Goal: Ask a question

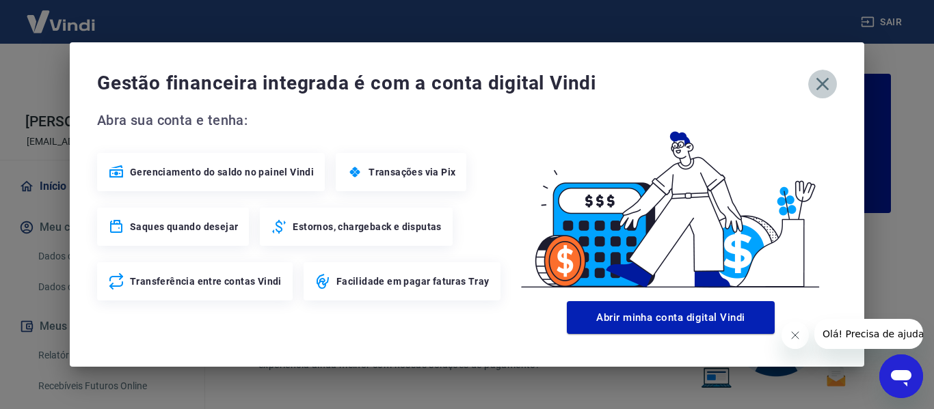
click at [827, 74] on icon "button" at bounding box center [822, 84] width 22 height 22
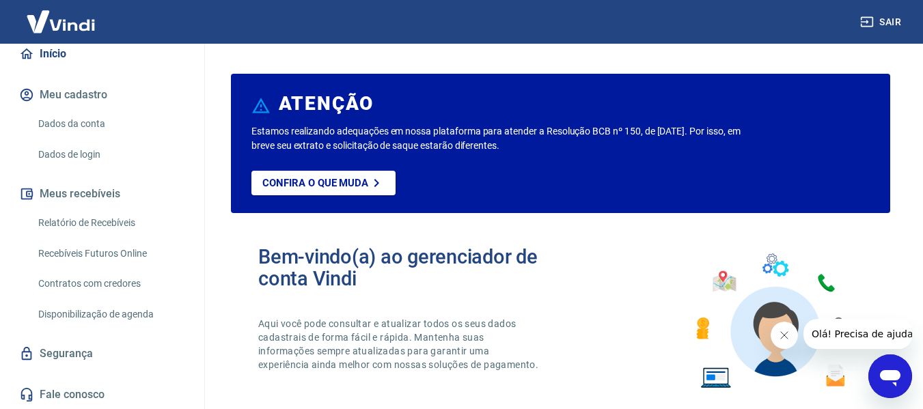
scroll to position [133, 0]
click at [133, 219] on link "Relatório de Recebíveis" at bounding box center [110, 222] width 155 height 28
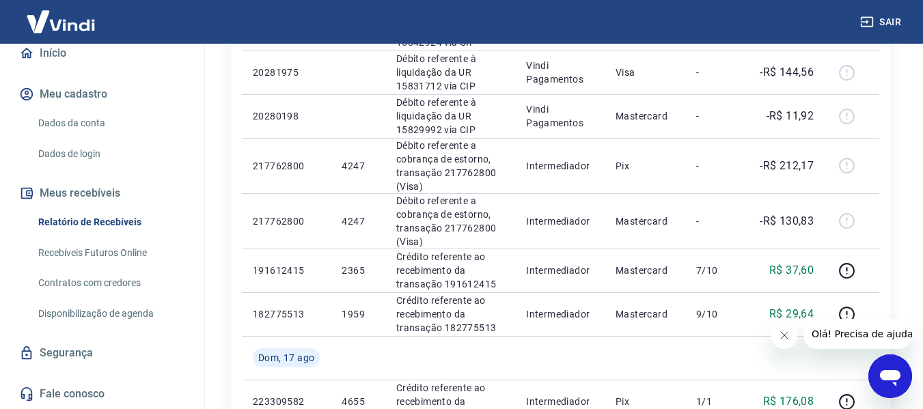
scroll to position [888, 0]
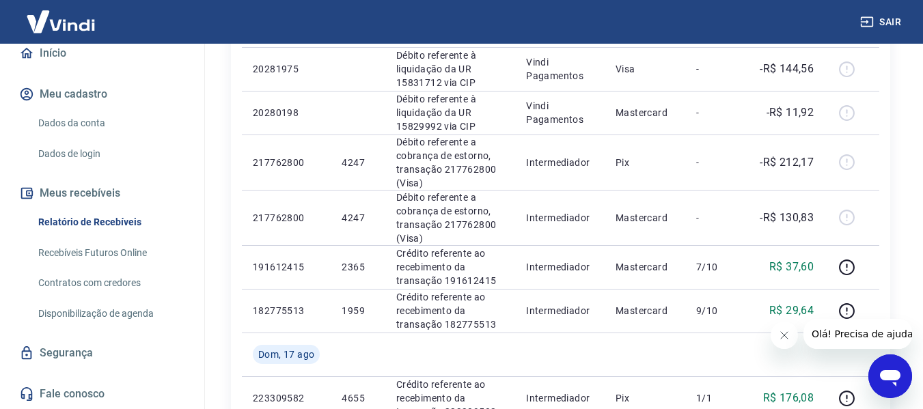
click at [780, 336] on icon "Fechar mensagem da empresa" at bounding box center [783, 335] width 11 height 11
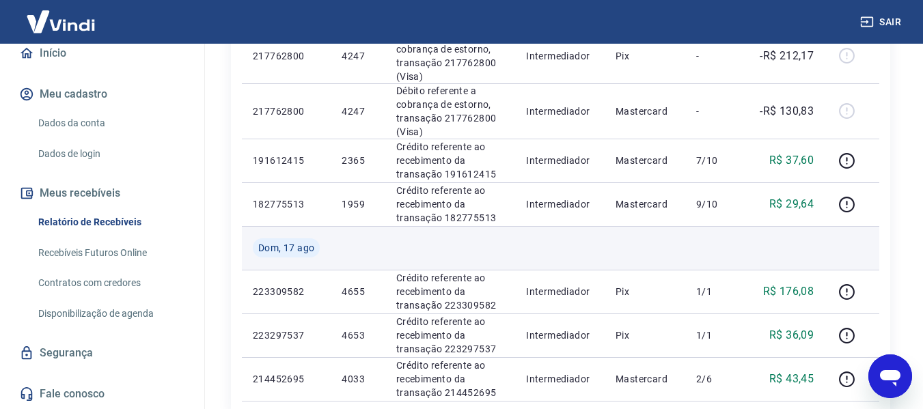
scroll to position [1212, 0]
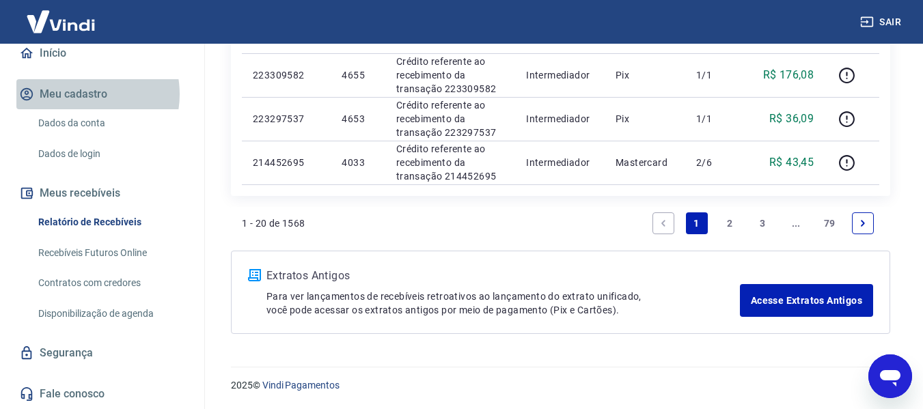
click at [81, 94] on button "Meu cadastro" at bounding box center [102, 94] width 172 height 30
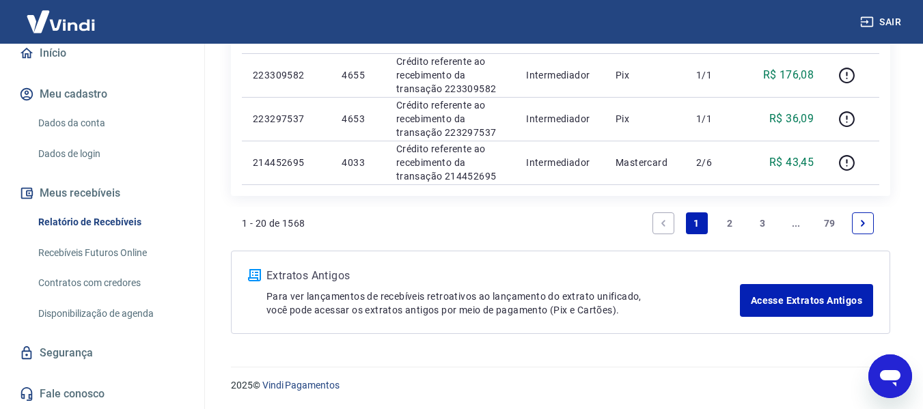
scroll to position [0, 0]
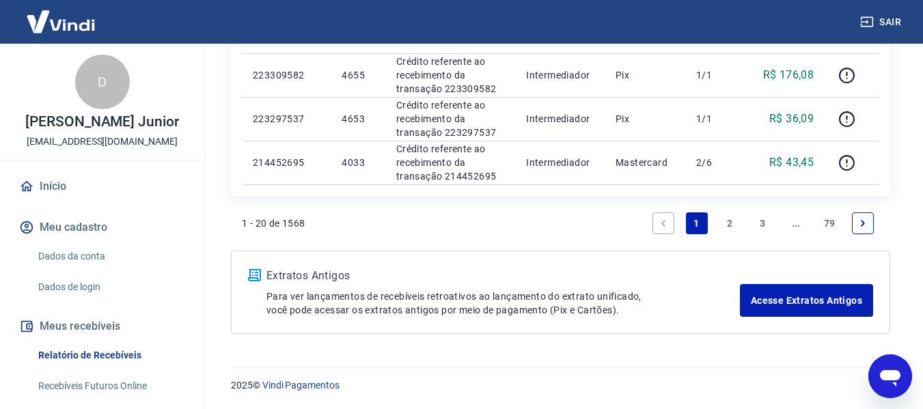
click at [890, 372] on icon "Abrir janela de mensagens" at bounding box center [890, 378] width 21 height 16
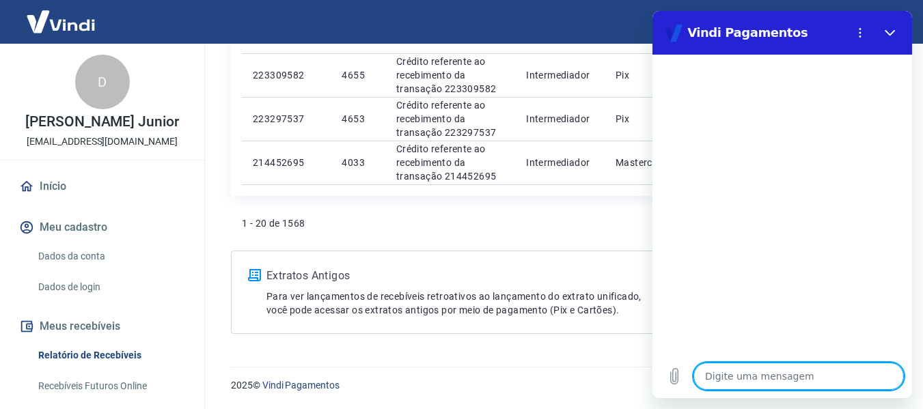
type textarea "B"
type textarea "x"
type textarea "Bo"
type textarea "x"
type textarea "Bom"
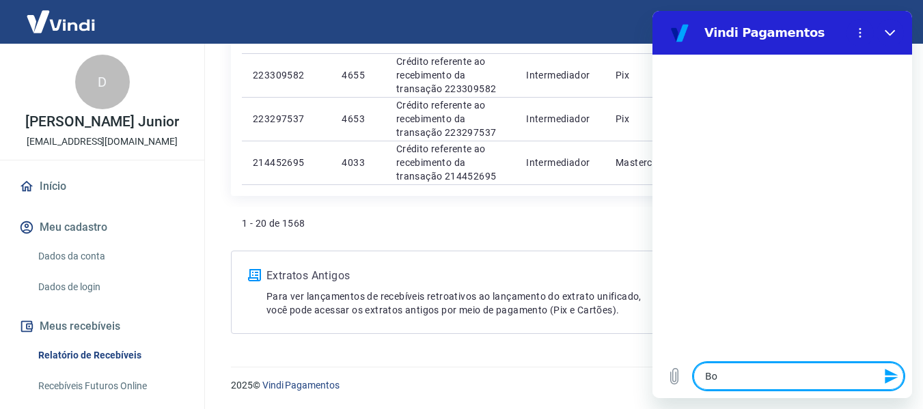
type textarea "x"
type textarea "Bom"
type textarea "x"
type textarea "Bom d"
type textarea "x"
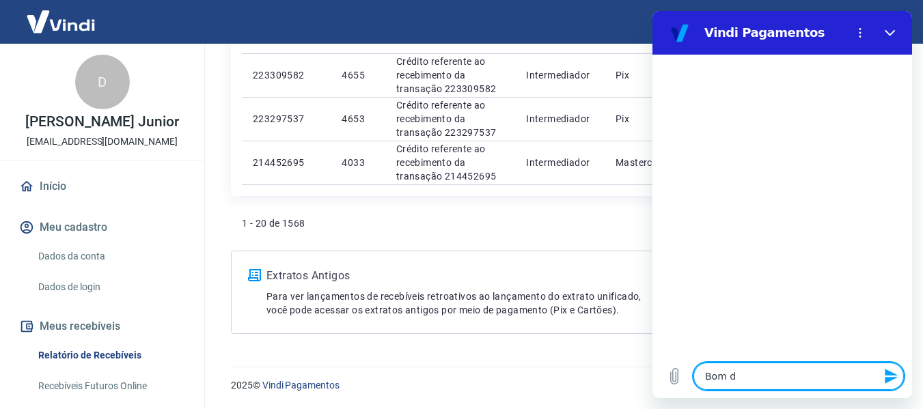
type textarea "Bom di"
type textarea "x"
type textarea "Bom dia"
type textarea "x"
type textarea "Bom dia,"
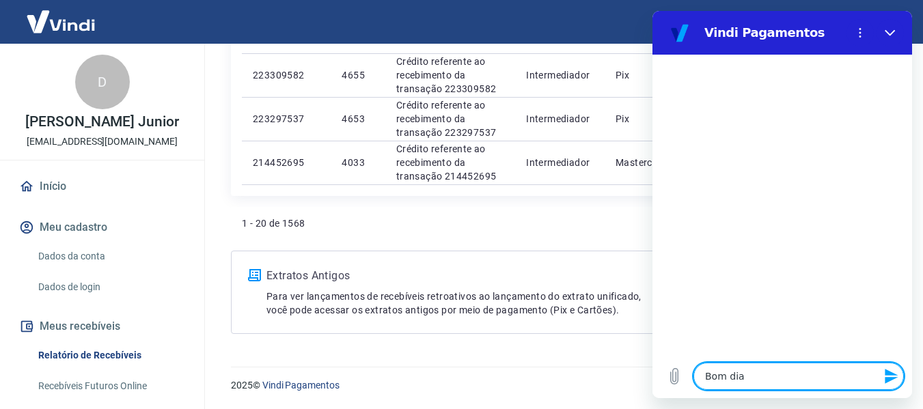
type textarea "x"
type textarea "Bom dia,"
type textarea "x"
type textarea "Bom dia, a"
type textarea "x"
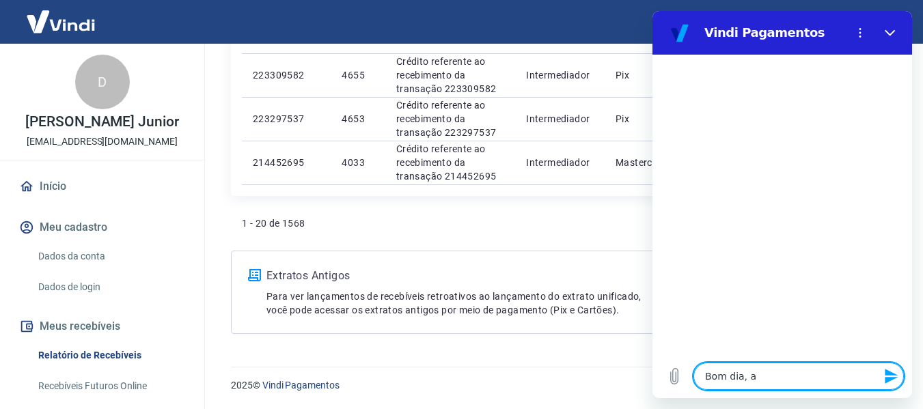
type textarea "Bom dia, a"
type textarea "x"
type textarea "Bom dia, a"
type textarea "x"
type textarea "Bom dia,"
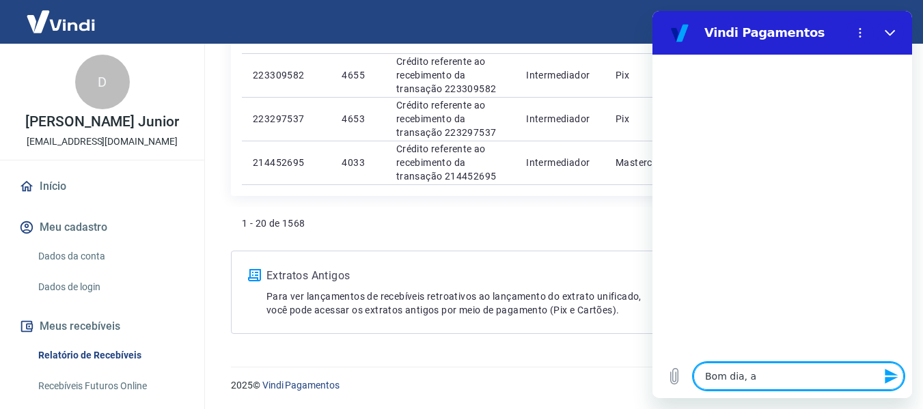
type textarea "x"
type textarea "Bom dia, p"
type textarea "x"
type textarea "Bom dia, po"
type textarea "x"
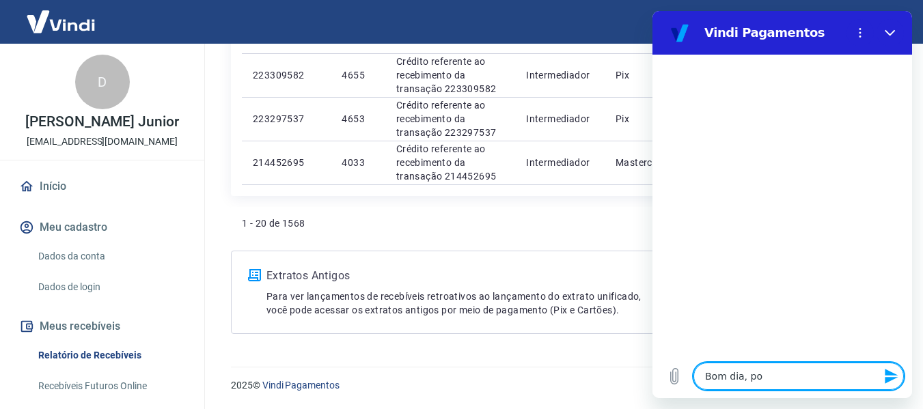
type textarea "Bom dia, por"
type textarea "x"
type textarea "Bom dia, por"
type textarea "x"
type textarea "Bom dia, por"
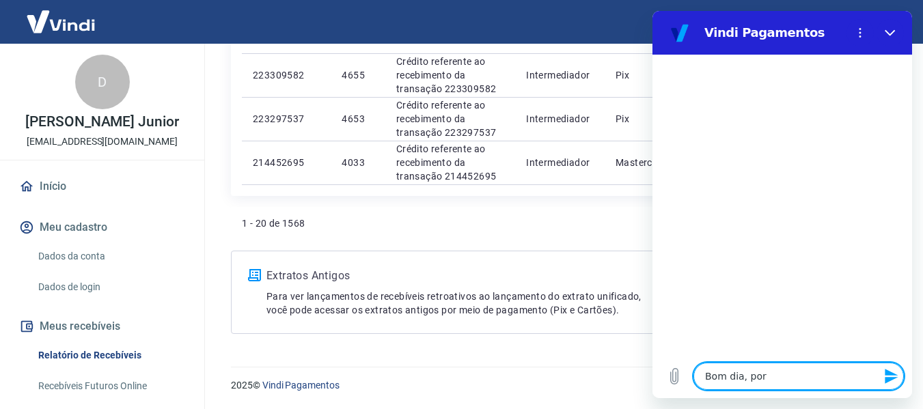
type textarea "x"
type textarea "Bom dia, po"
type textarea "x"
type textarea "Bom dia, p"
type textarea "x"
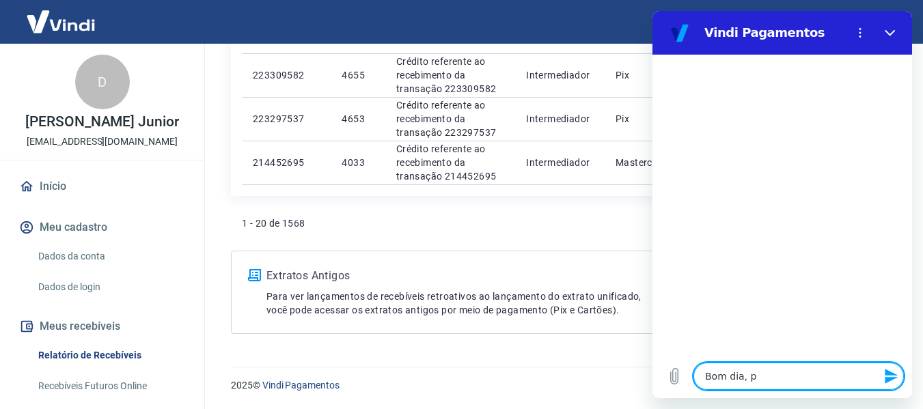
type textarea "Bom dia,"
type textarea "x"
type textarea "Bom dia,"
type textarea "x"
type textarea "Bom dia"
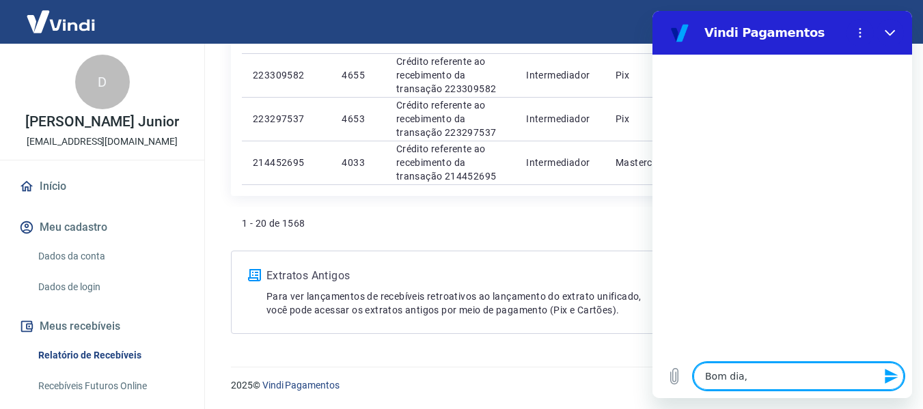
type textarea "x"
type textarea "P"
type textarea "x"
type textarea "Po"
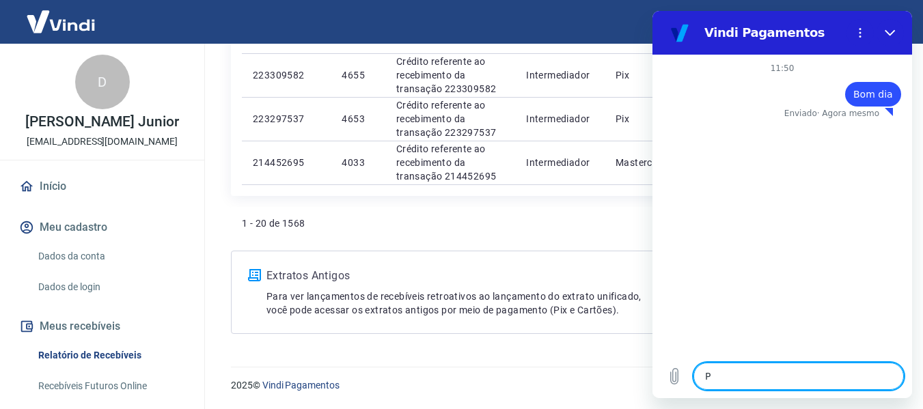
type textarea "x"
type textarea "Por"
type textarea "x"
type textarea "Por"
type textarea "x"
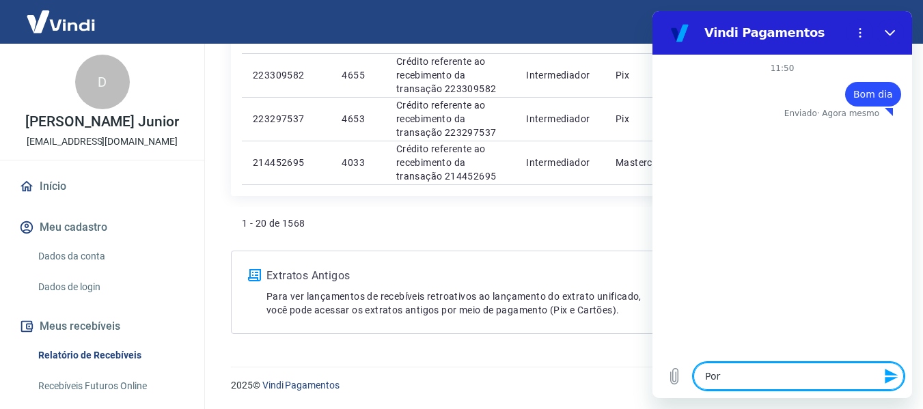
type textarea "Por g"
type textarea "x"
type textarea "Por ge"
type textarea "x"
type textarea "Por gen"
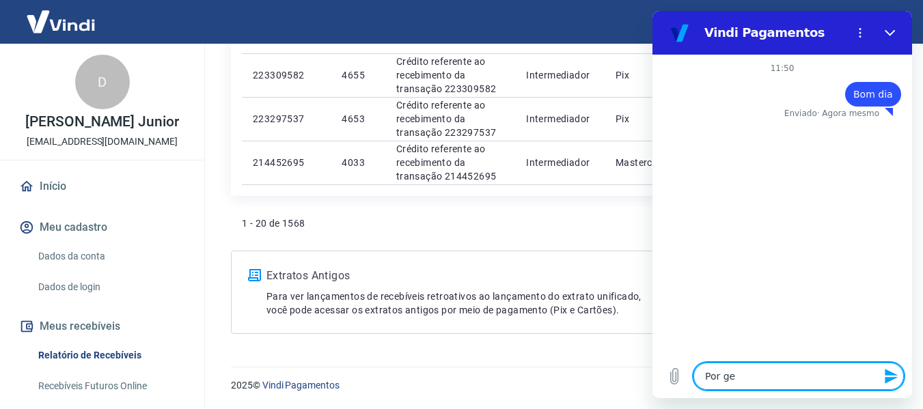
type textarea "x"
type textarea "Por geni"
type textarea "x"
type textarea "Por genit"
type textarea "x"
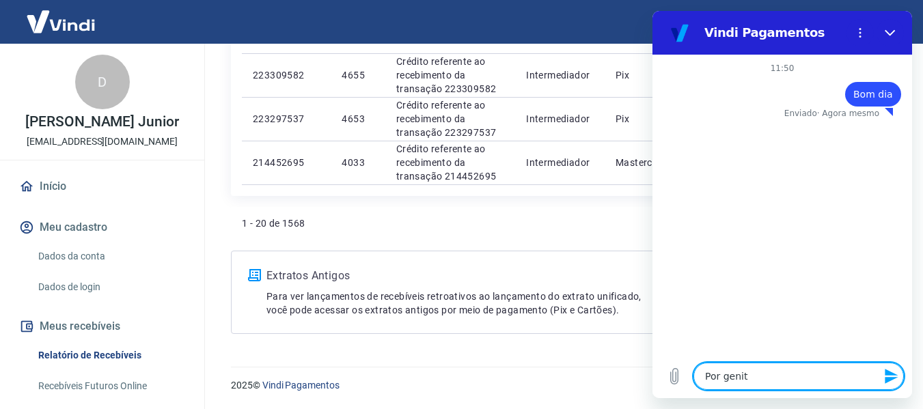
type textarea "Por geni"
type textarea "x"
type textarea "Por gen"
type textarea "x"
type textarea "Por gent"
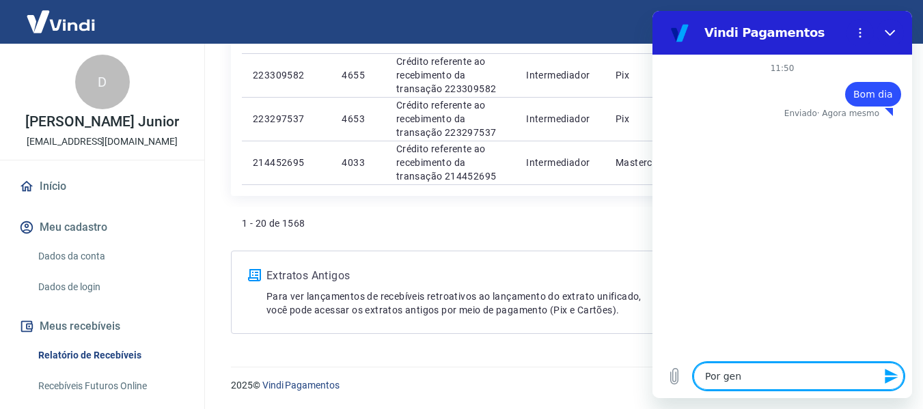
type textarea "x"
type textarea "Por genti"
type textarea "x"
type textarea "Por gentil"
type textarea "x"
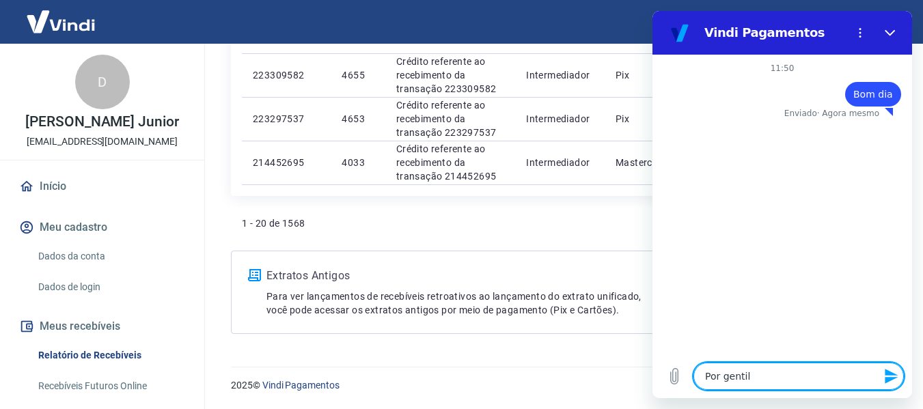
type textarea "Por gentile"
type textarea "x"
type textarea "Por gentilez"
type textarea "x"
type textarea "Por gentileza"
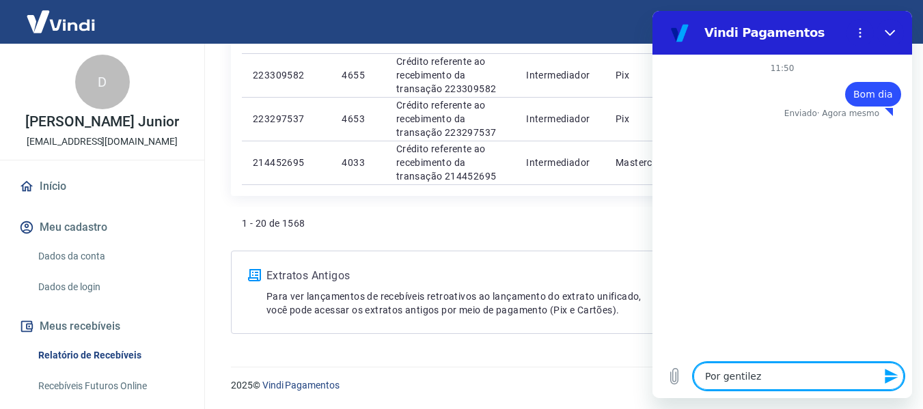
type textarea "x"
type textarea "Por gentileza,"
type textarea "x"
type textarea "Por gentileza,"
type textarea "x"
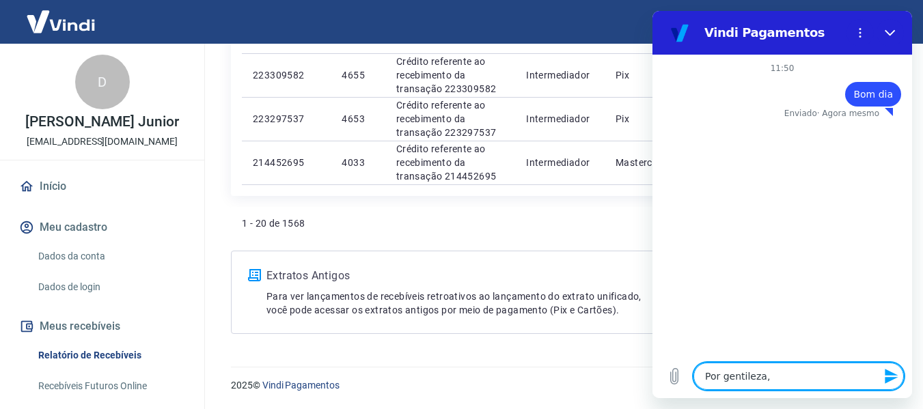
type textarea "Por gentileza, a"
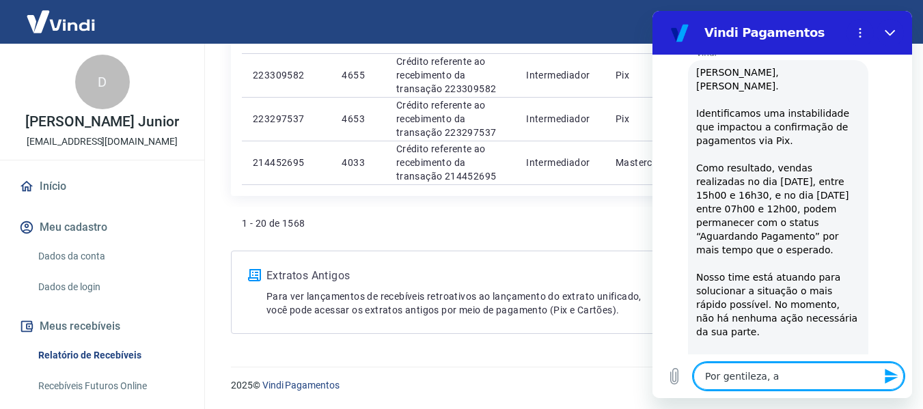
type textarea "x"
type textarea "Por gentileza, a"
type textarea "x"
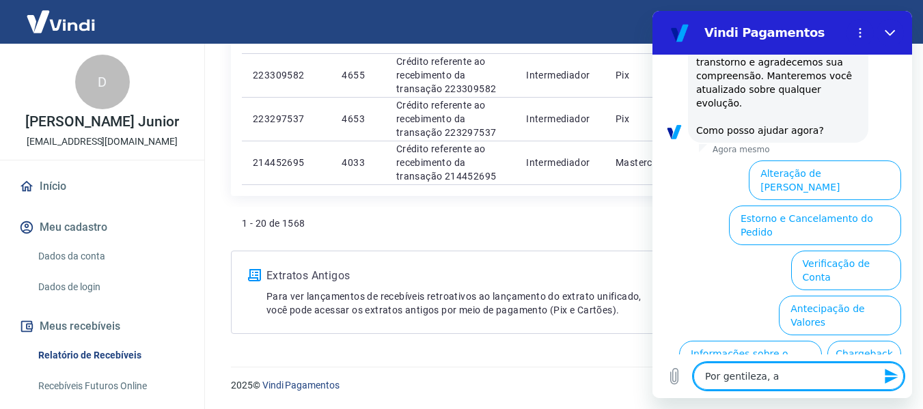
scroll to position [437, 0]
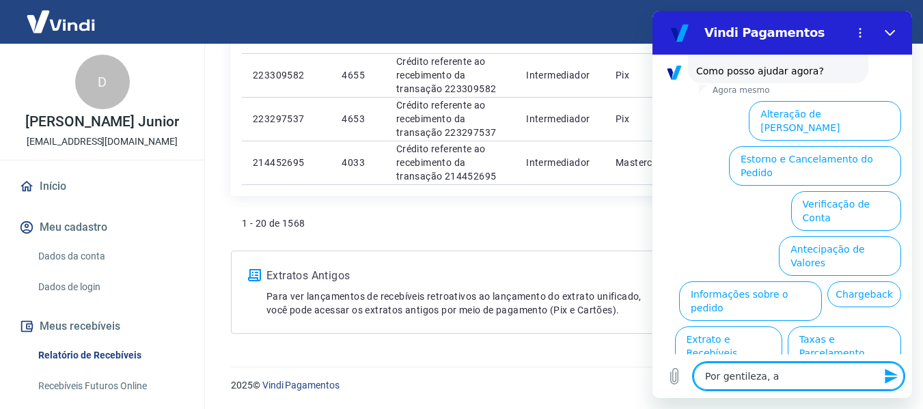
type textarea "Por gentileza, a V"
type textarea "x"
type textarea "Por gentileza, a Vi"
type textarea "x"
type textarea "Por gentileza, a Vin"
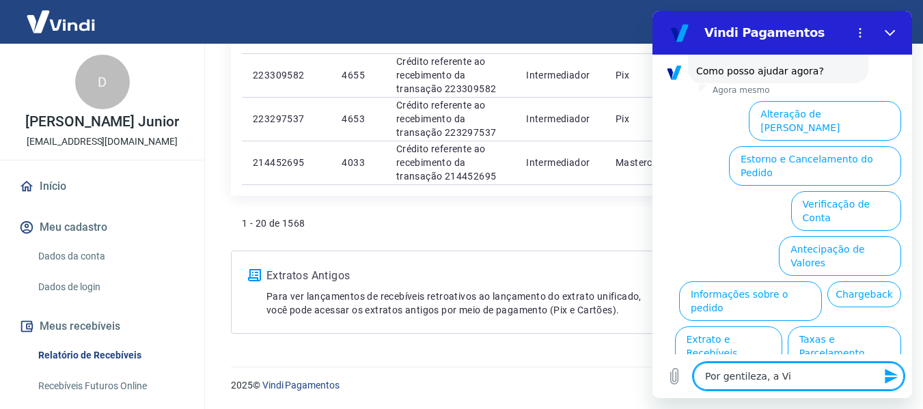
type textarea "x"
type textarea "Por gentileza, a Vini"
type textarea "x"
type textarea "Por gentileza, a Vin"
type textarea "x"
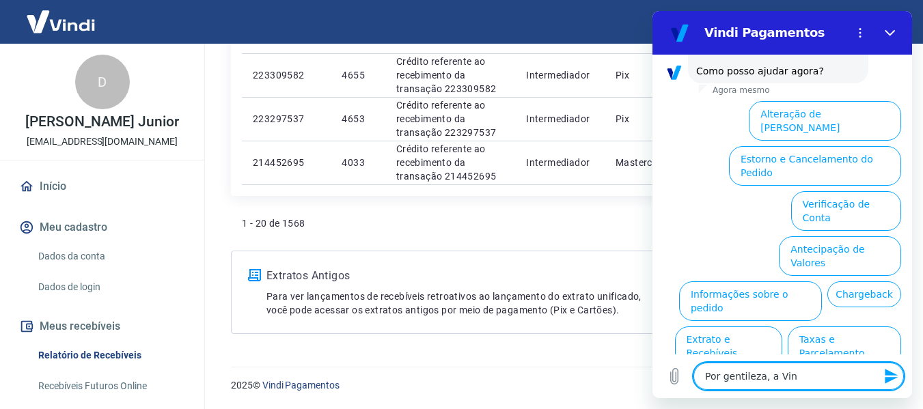
type textarea "Por gentileza, a Vind"
type textarea "x"
type textarea "Por gentileza, a Vindi"
type textarea "x"
type textarea "Por gentileza, a Vindi"
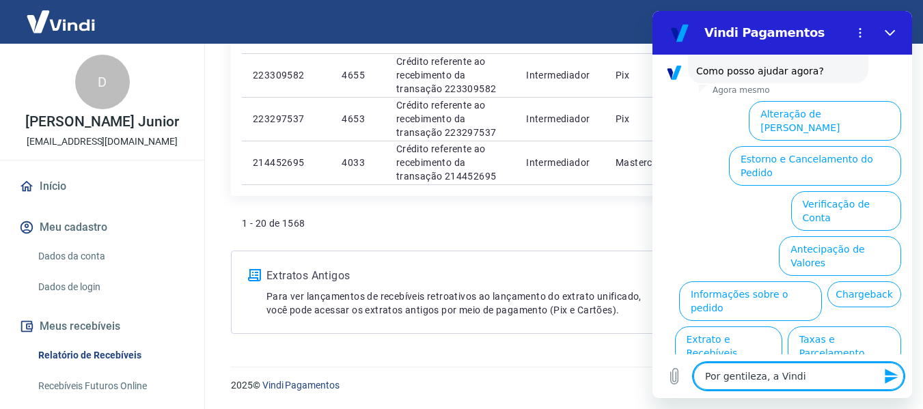
type textarea "x"
type textarea "Por gentileza, a Vindi e"
type textarea "x"
type textarea "Por gentileza, a Vindi em"
type textarea "x"
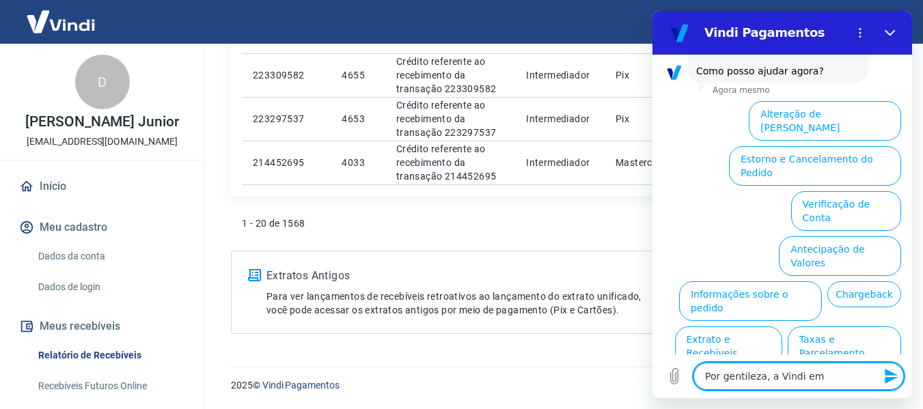
type textarea "Por gentileza, a Vindi emi"
type textarea "x"
type textarea "Por gentileza, a Vindi emit"
type textarea "x"
type textarea "Por gentileza, a Vindi emite"
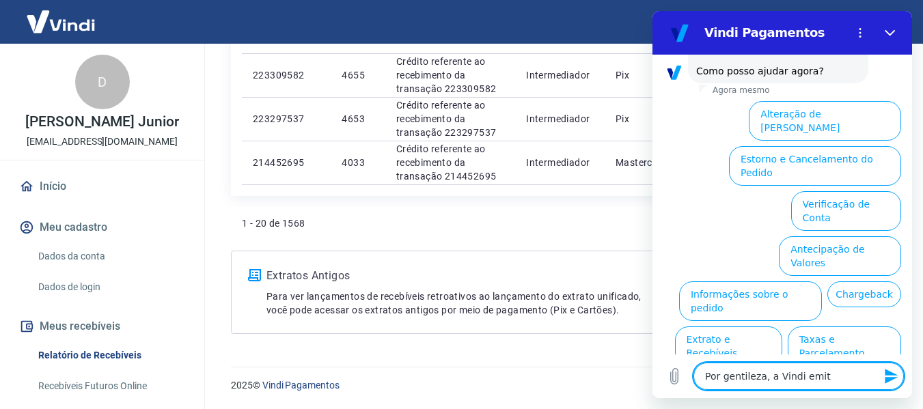
type textarea "x"
type textarea "Por gentileza, a Vindi emite"
type textarea "x"
type textarea "Por gentileza, a Vindi emite a"
type textarea "x"
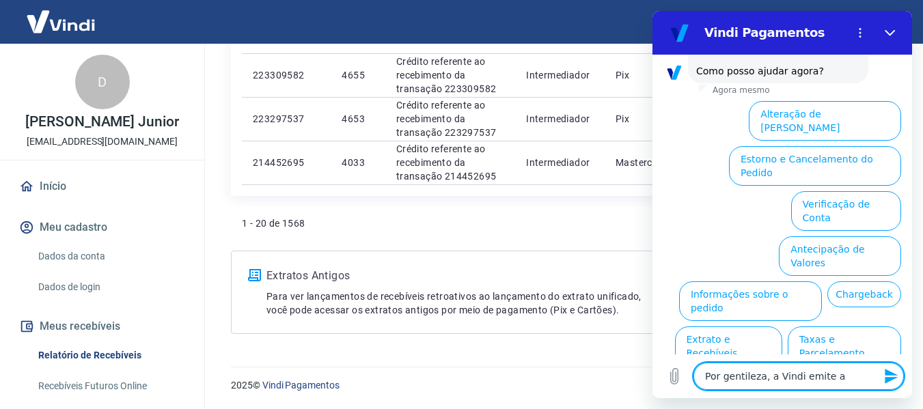
type textarea "Por gentileza, a Vindi emite al"
type textarea "x"
type textarea "Por gentileza, a Vindi emite alg"
type textarea "x"
type textarea "Por gentileza, a Vindi emite algu"
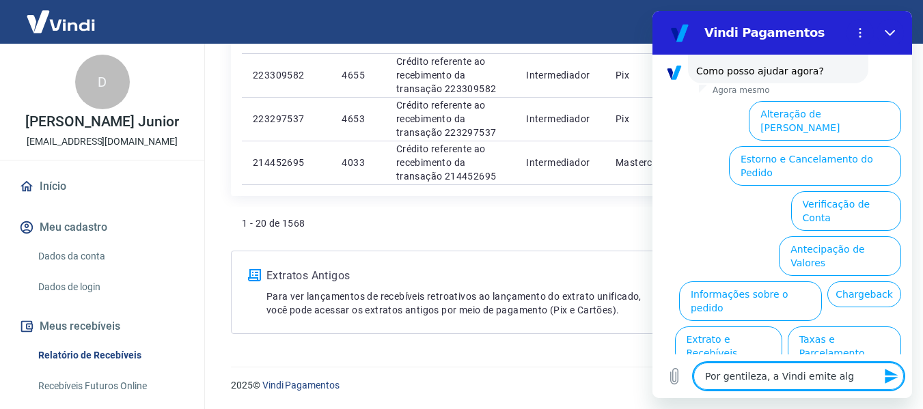
type textarea "x"
type textarea "Por gentileza, a Vindi emite algum"
type textarea "x"
type textarea "Por gentileza, a Vindi emite alguma"
type textarea "x"
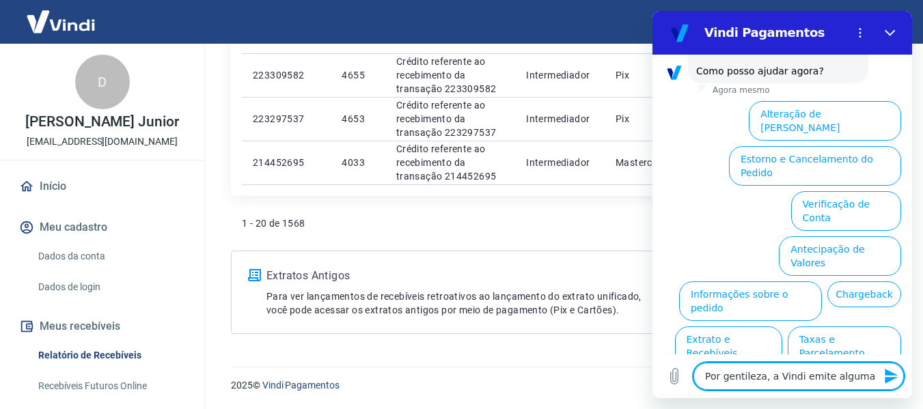
type textarea "Por gentileza, a Vindi emite alguma"
type textarea "x"
type textarea "Por gentileza, a Vindi emite alguma N"
type textarea "x"
type textarea "Por gentileza, a Vindi emite alguma NF"
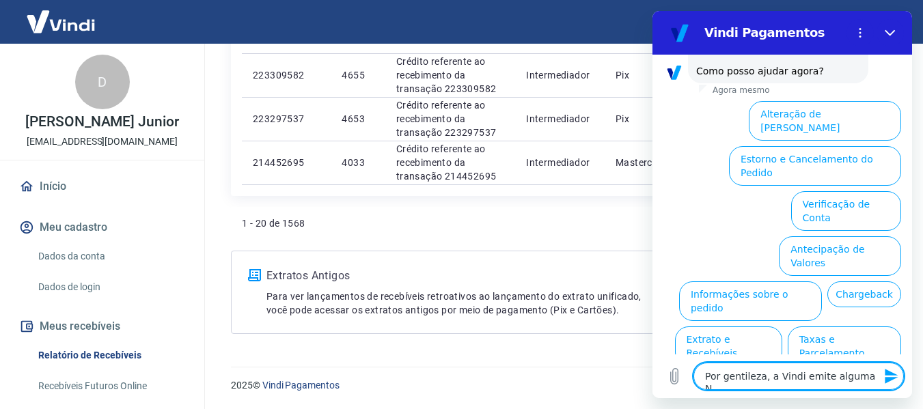
type textarea "x"
type textarea "Por gentileza, a Vindi emite alguma NF"
type textarea "x"
type textarea "Por gentileza, a Vindi emite alguma NF r"
type textarea "x"
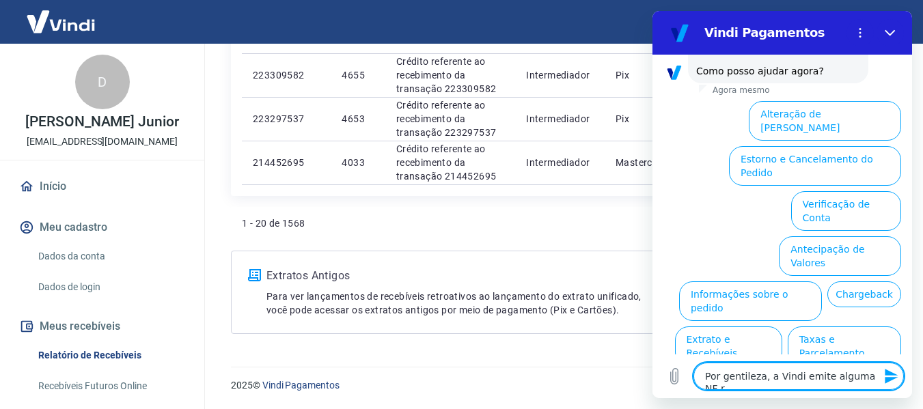
type textarea "Por gentileza, a Vindi emite alguma NF re"
type textarea "x"
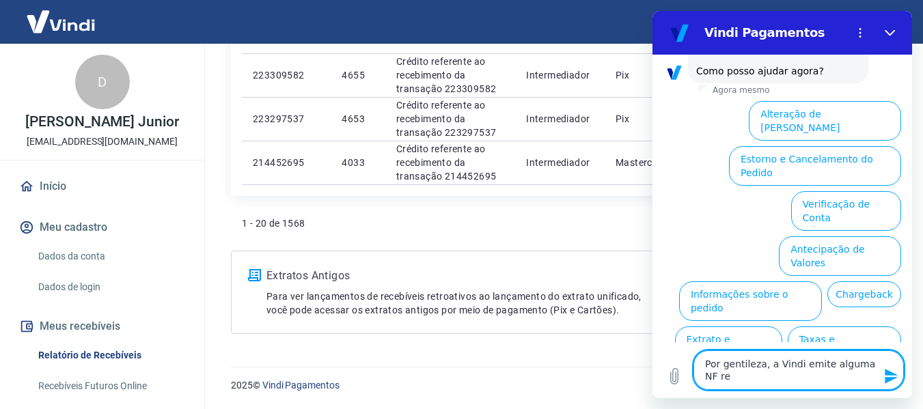
type textarea "Por gentileza, a Vindi emite alguma NF ref"
type textarea "x"
type textarea "Por gentileza, a Vindi emite alguma NF refe"
type textarea "x"
type textarea "Por gentileza, a Vindi emite alguma NF refer"
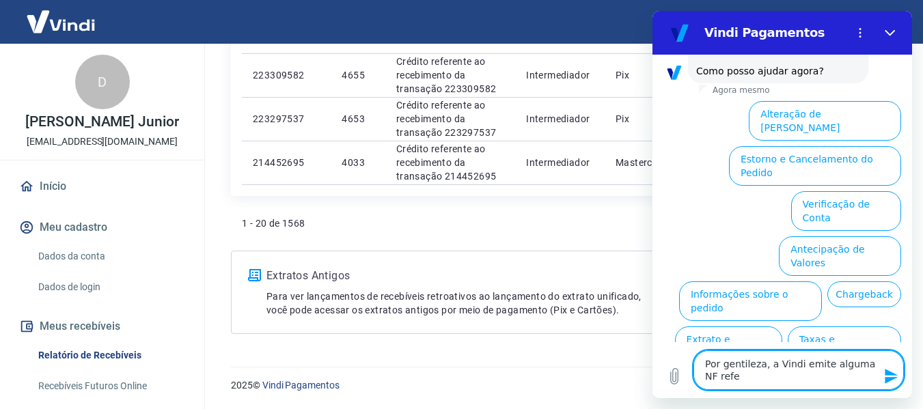
type textarea "x"
type textarea "Por gentileza, a Vindi emite alguma NF refere"
type textarea "x"
type textarea "Por gentileza, a Vindi emite alguma NF referen"
type textarea "x"
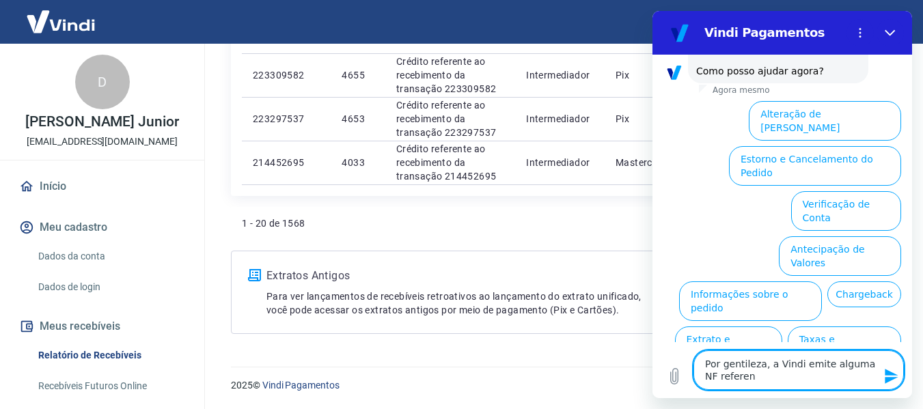
type textarea "Por gentileza, a Vindi emite alguma NF referent"
type textarea "x"
type textarea "Por gentileza, a Vindi emite alguma NF referente"
type textarea "x"
type textarea "Por gentileza, a Vindi emite alguma NF referente"
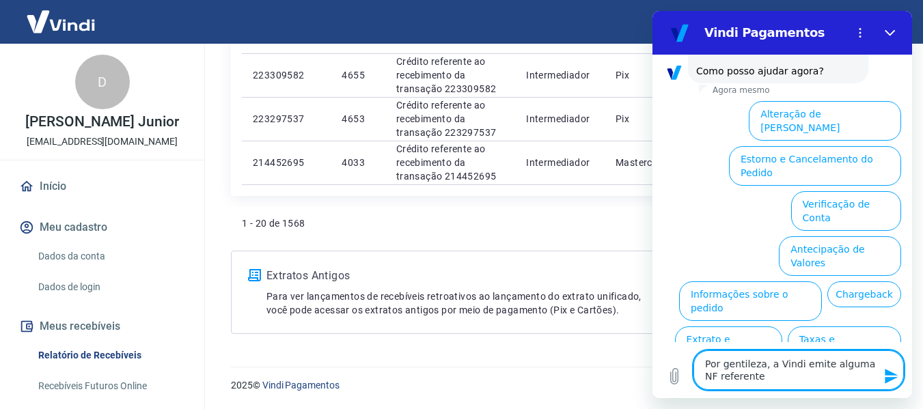
type textarea "x"
type textarea "Por gentileza, a Vindi emite alguma NF referente a"
type textarea "x"
type textarea "Por gentileza, a Vindi emite alguma NF referente as"
type textarea "x"
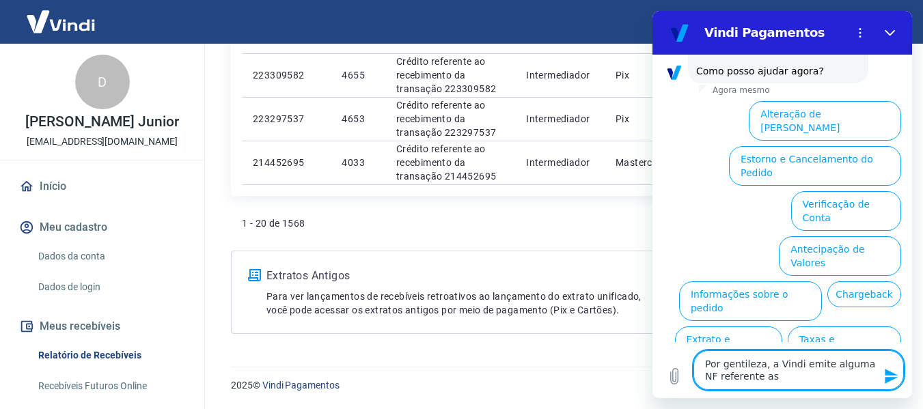
type textarea "Por gentileza, a Vindi emite alguma NF referente as"
type textarea "x"
type textarea "Por gentileza, a Vindi emite alguma NF referente as t"
type textarea "x"
type textarea "Por gentileza, a Vindi emite alguma NF referente as ta"
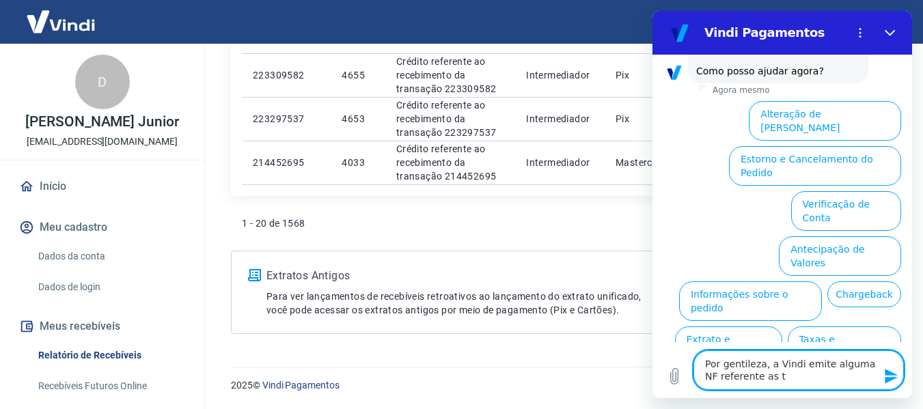
type textarea "x"
type textarea "Por gentileza, a Vindi emite alguma NF referente as tax"
type textarea "x"
type textarea "Por gentileza, a Vindi emite alguma NF referente as taxa"
type textarea "x"
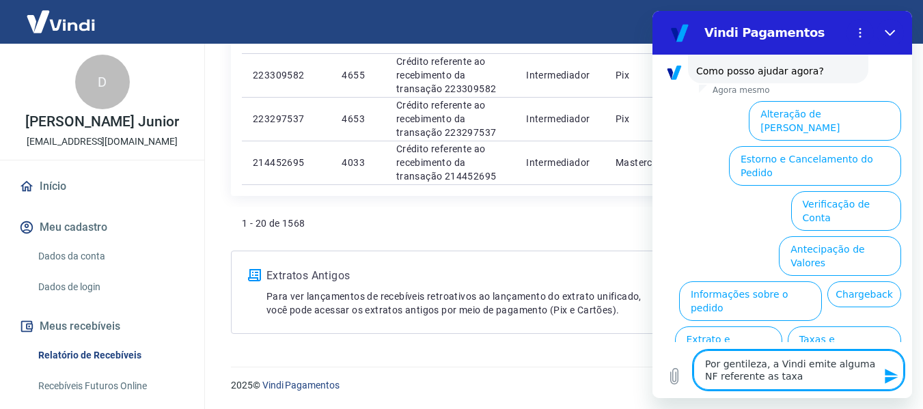
type textarea "Por gentileza, a Vindi emite alguma NF referente as taxas"
type textarea "x"
type textarea "Por gentileza, a Vindi emite alguma NF referente as taxas"
type textarea "x"
type textarea "Por gentileza, a Vindi emite alguma NF referente as taxas d"
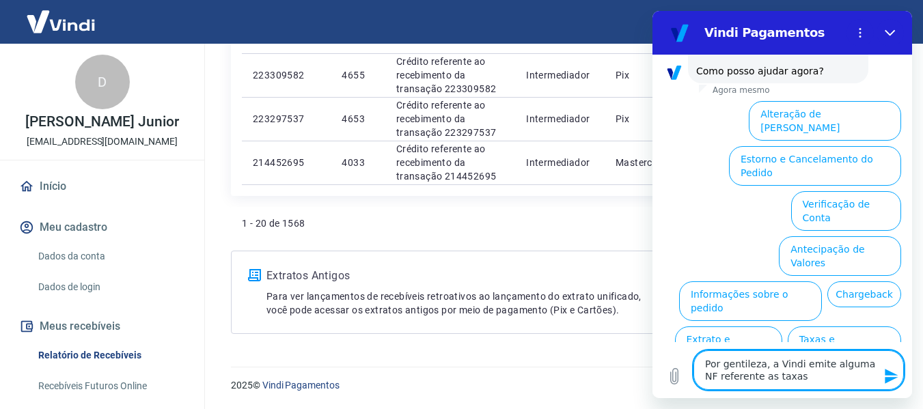
type textarea "x"
type textarea "Por gentileza, a Vindi emite alguma NF referente as taxas de"
type textarea "x"
type textarea "Por gentileza, a Vindi emite alguma NF referente as taxas des"
type textarea "x"
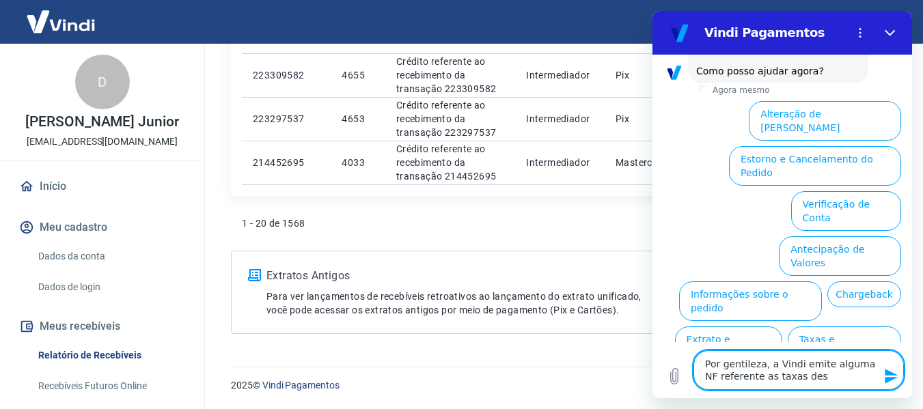
type textarea "Por gentileza, a Vindi emite alguma NF referente as taxas desc"
type textarea "x"
type textarea "Por gentileza, a Vindi emite alguma NF referente as taxas desco"
type textarea "x"
type textarea "Por gentileza, a Vindi emite alguma NF referente as taxas descon"
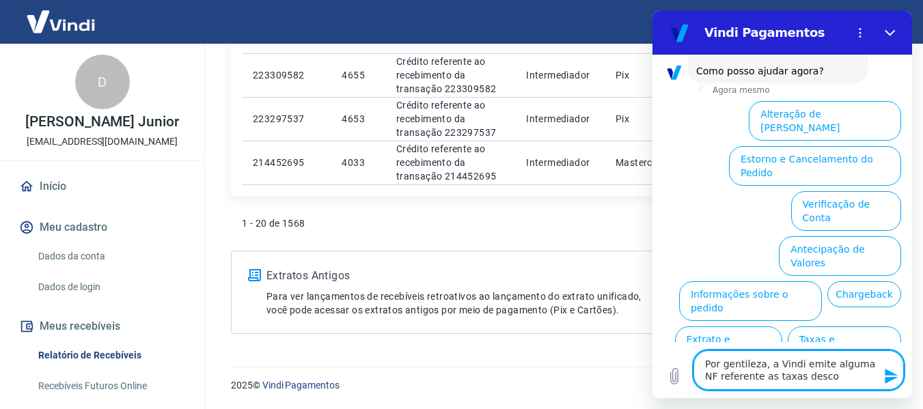
type textarea "x"
type textarea "Por gentileza, a Vindi emite alguma NF referente as taxas descont"
type textarea "x"
type textarea "Por gentileza, a Vindi emite alguma NF referente as taxas desconta"
type textarea "x"
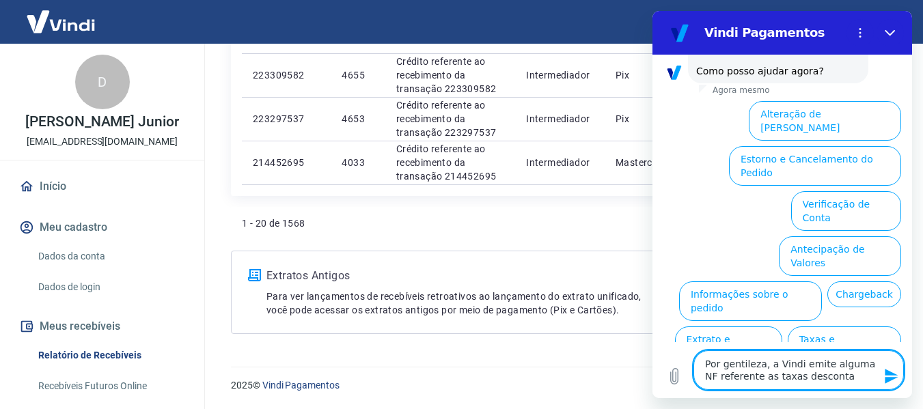
type textarea "Por gentileza, a Vindi emite alguma NF referente as taxas descontad"
type textarea "x"
type textarea "Por gentileza, a Vindi emite alguma NF referente as taxas descontada"
type textarea "x"
type textarea "Por gentileza, a Vindi emite alguma NF referente as taxas descontadas"
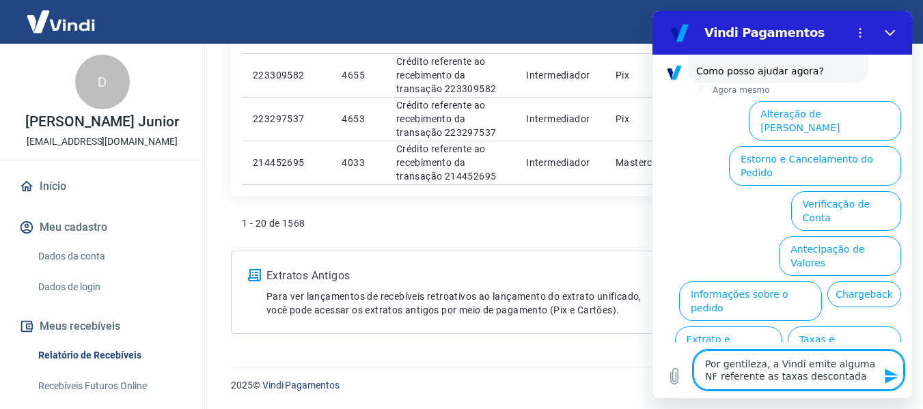
type textarea "x"
type textarea "Por gentileza, a Vindi emite alguma NF referente as taxas descontadas"
type textarea "x"
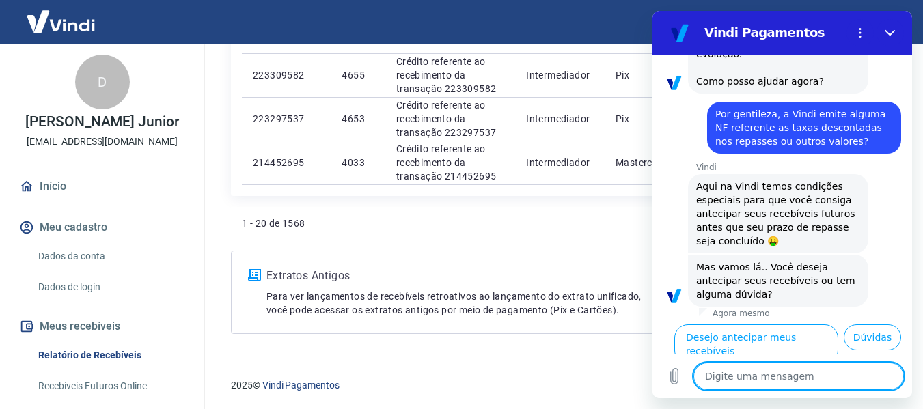
scroll to position [431, 0]
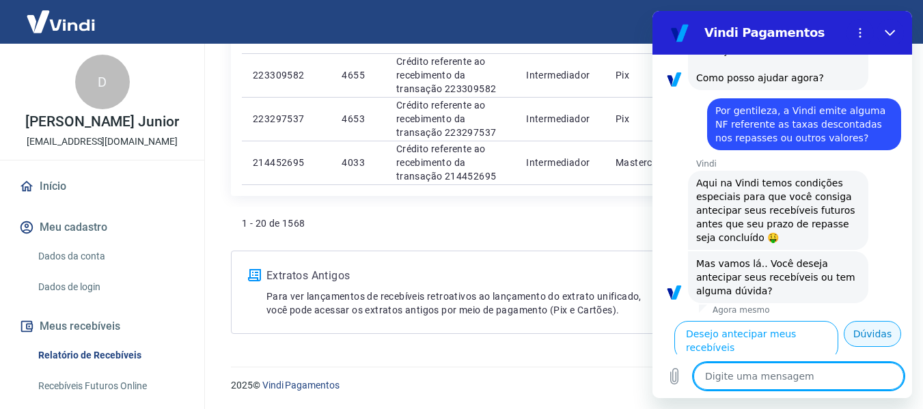
click at [867, 343] on button "Dúvidas" at bounding box center [872, 334] width 57 height 26
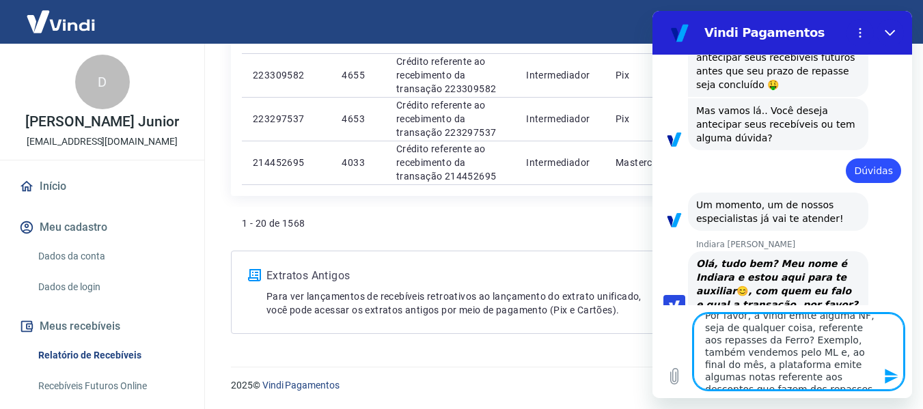
scroll to position [0, 0]
click at [895, 375] on icon "Enviar mensagem" at bounding box center [891, 376] width 13 height 15
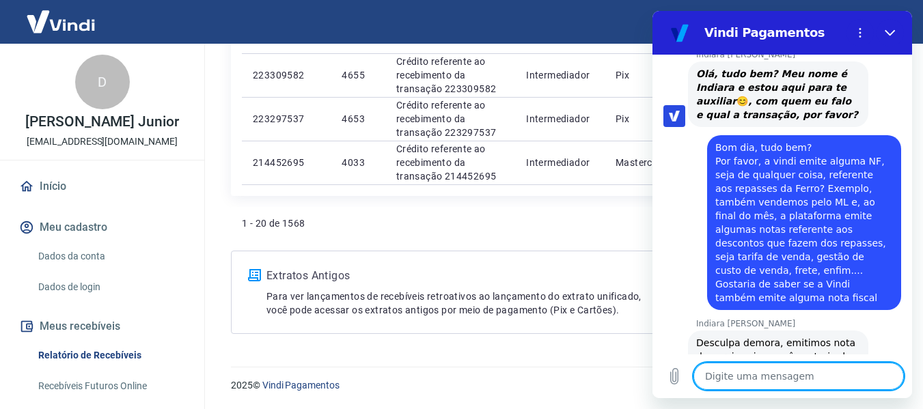
scroll to position [776, 0]
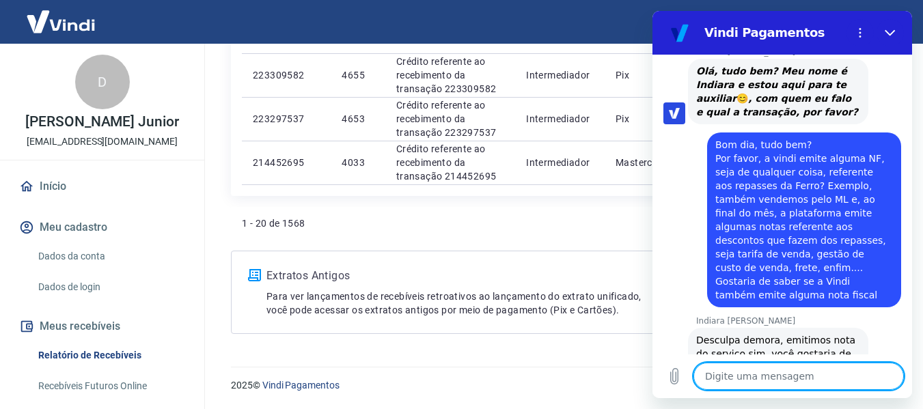
click at [798, 375] on textarea at bounding box center [799, 376] width 211 height 27
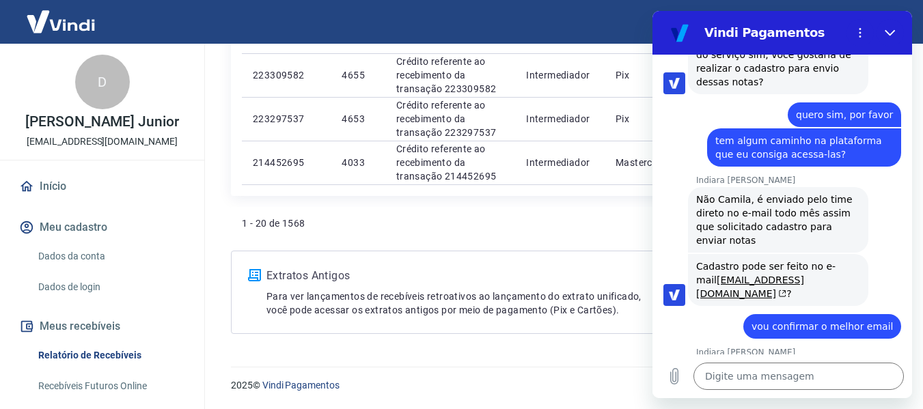
scroll to position [1078, 0]
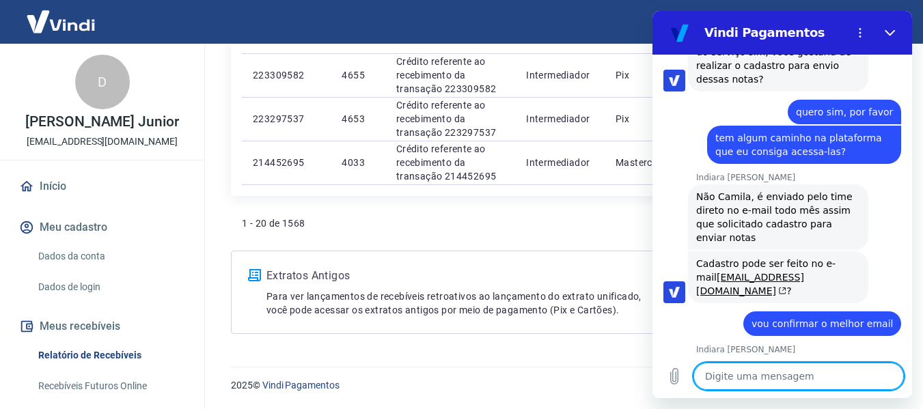
click at [775, 379] on textarea at bounding box center [799, 376] width 211 height 27
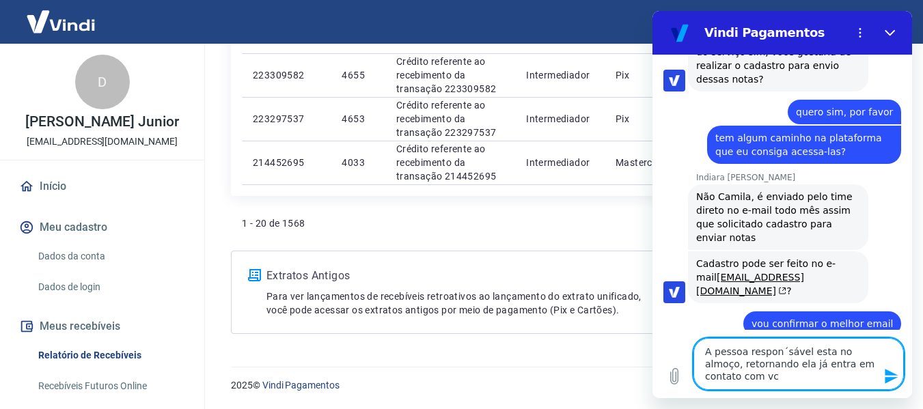
click at [778, 348] on textarea "A pessoa respon´sável esta no almoço, retornando ela já entra em contato com vc" at bounding box center [799, 364] width 211 height 52
click at [778, 348] on textarea "A pessoa responsável esta no almoço, retornando ela já entra em contato com vc" at bounding box center [799, 364] width 211 height 52
click at [778, 385] on textarea "A pessoa responsável esta no almoço, retornando ela já entra em contato com vc" at bounding box center [799, 364] width 211 height 52
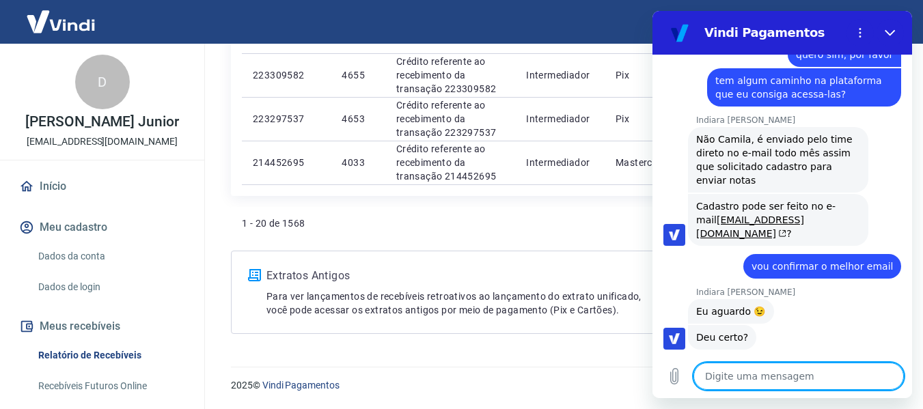
scroll to position [1139, 0]
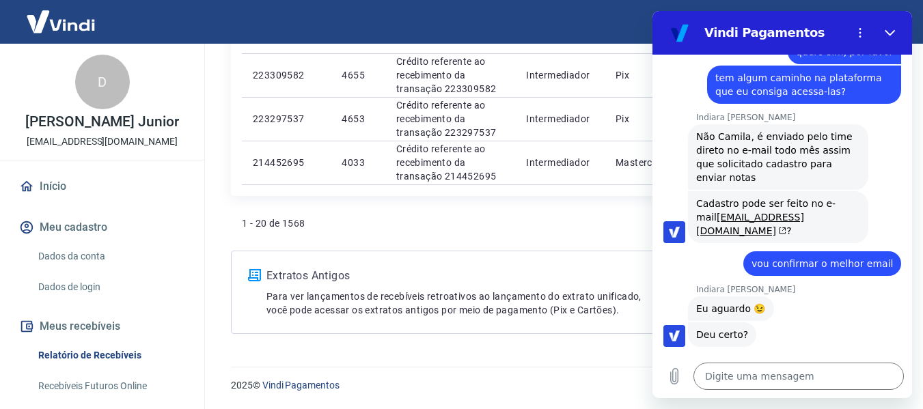
click at [608, 369] on div "2025 © Vindi Pagamentos" at bounding box center [561, 380] width 692 height 59
click at [893, 36] on icon "Fechar" at bounding box center [890, 32] width 11 height 11
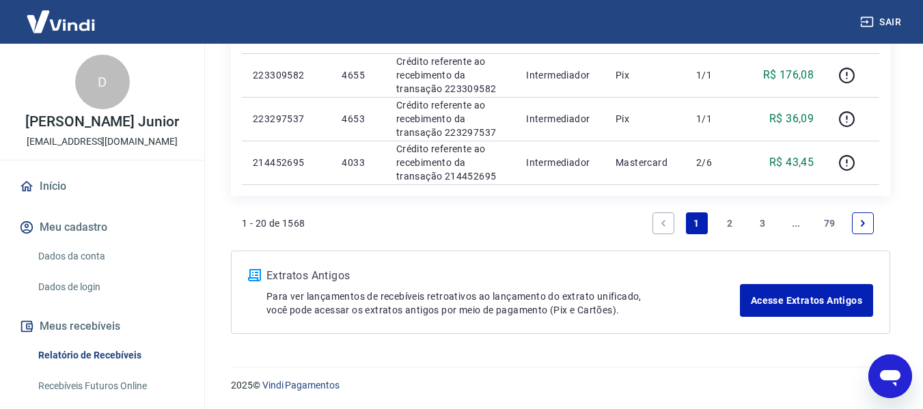
click at [884, 385] on icon "Abrir janela de mensagens" at bounding box center [890, 376] width 25 height 25
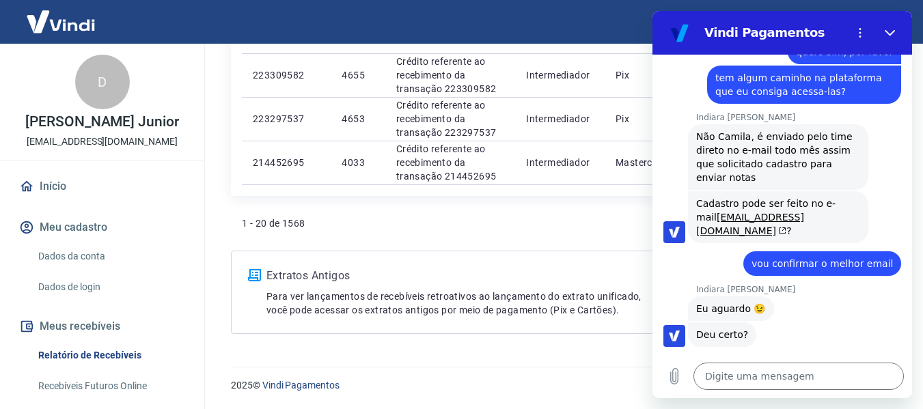
click at [517, 372] on div "2025 © Vindi Pagamentos" at bounding box center [561, 380] width 692 height 59
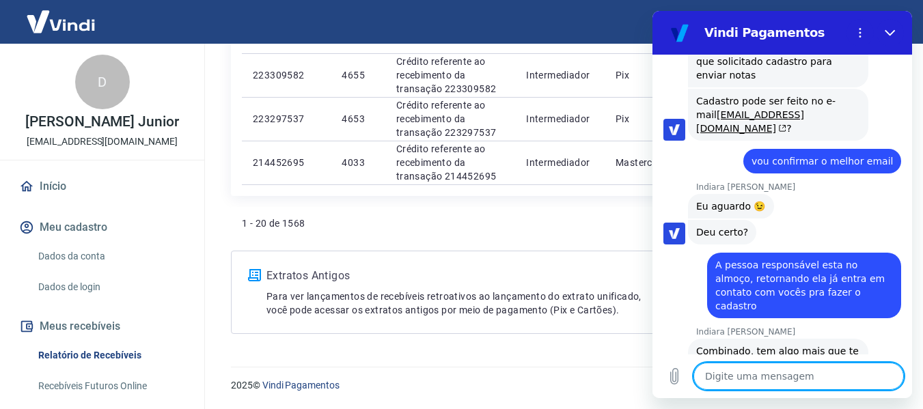
scroll to position [1244, 0]
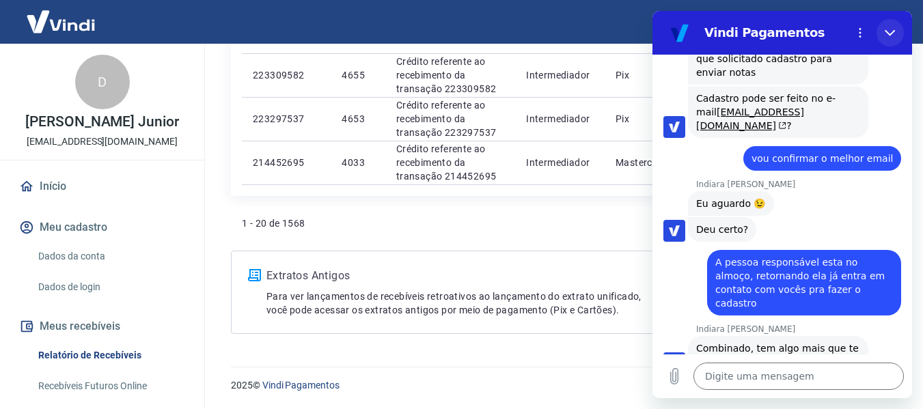
click at [886, 36] on icon "Fechar" at bounding box center [890, 32] width 11 height 11
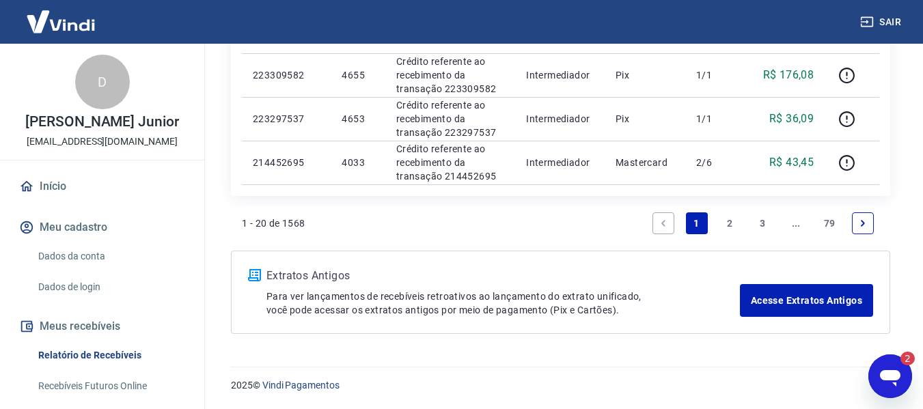
scroll to position [0, 0]
click at [903, 359] on div "2" at bounding box center [908, 359] width 14 height 14
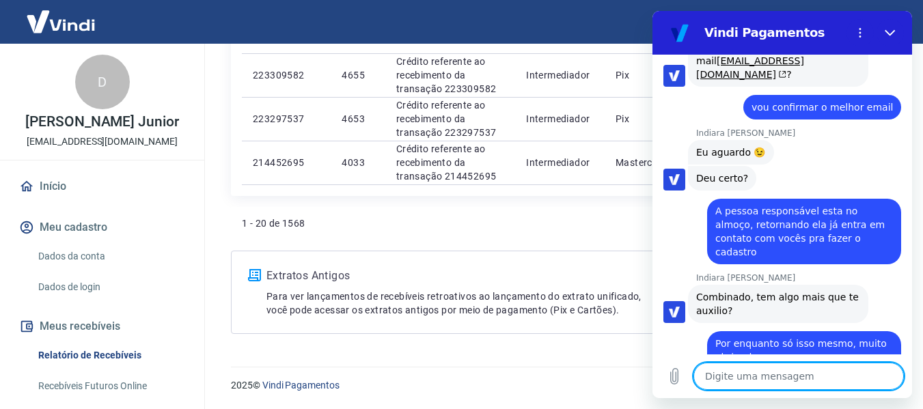
scroll to position [1387, 0]
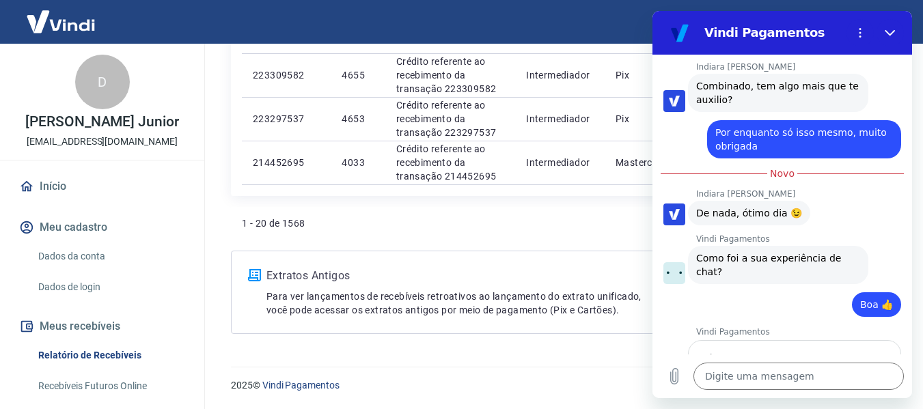
scroll to position [1505, 0]
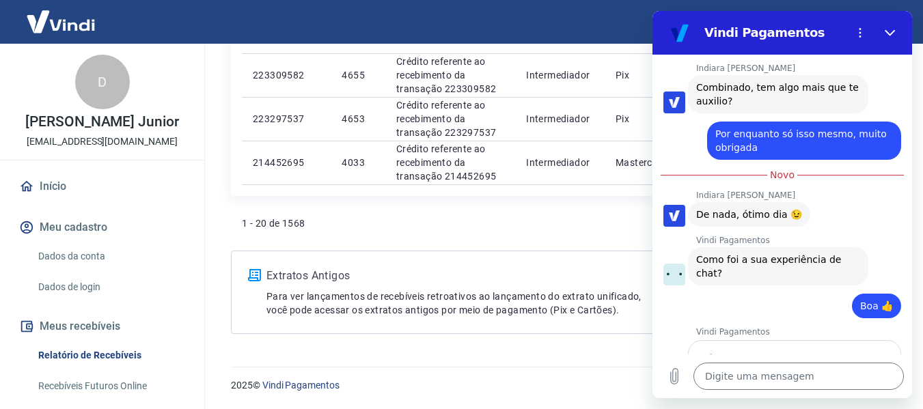
click at [559, 368] on div "2025 © Vindi Pagamentos" at bounding box center [561, 380] width 692 height 59
click at [899, 29] on button "Fechar" at bounding box center [890, 32] width 27 height 27
